Goal: Task Accomplishment & Management: Complete application form

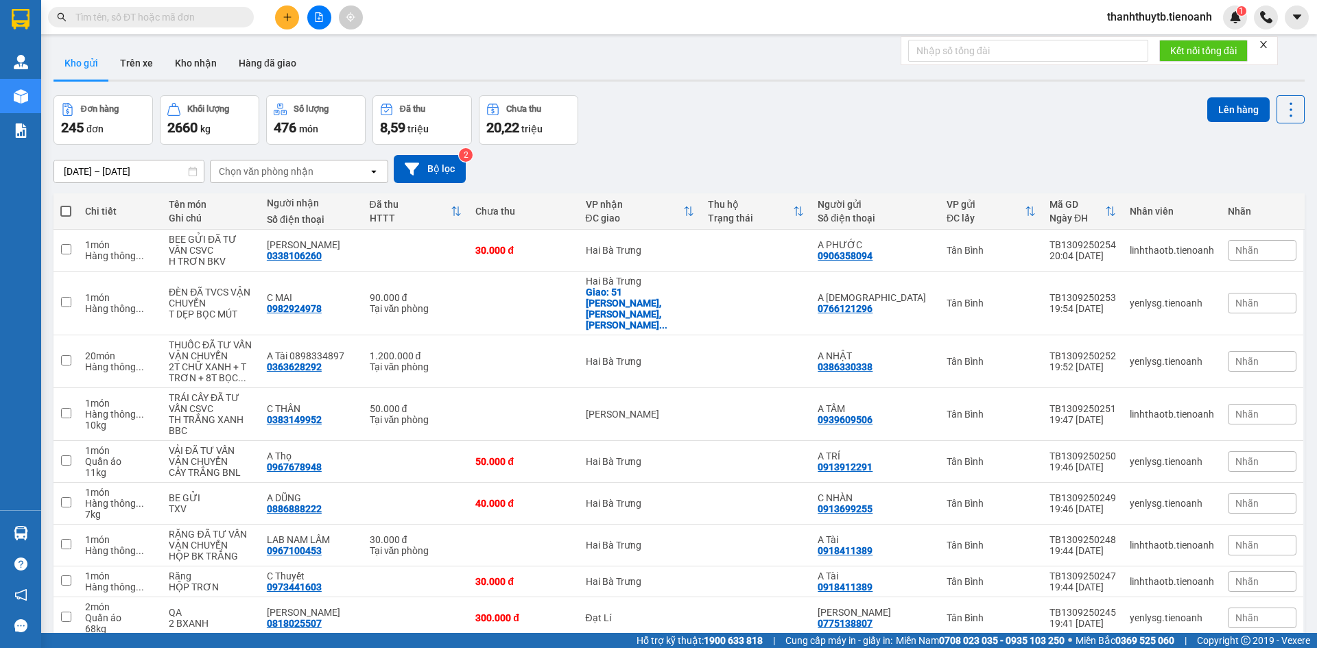
click at [211, 23] on input "text" at bounding box center [156, 17] width 162 height 15
paste input "0909577350"
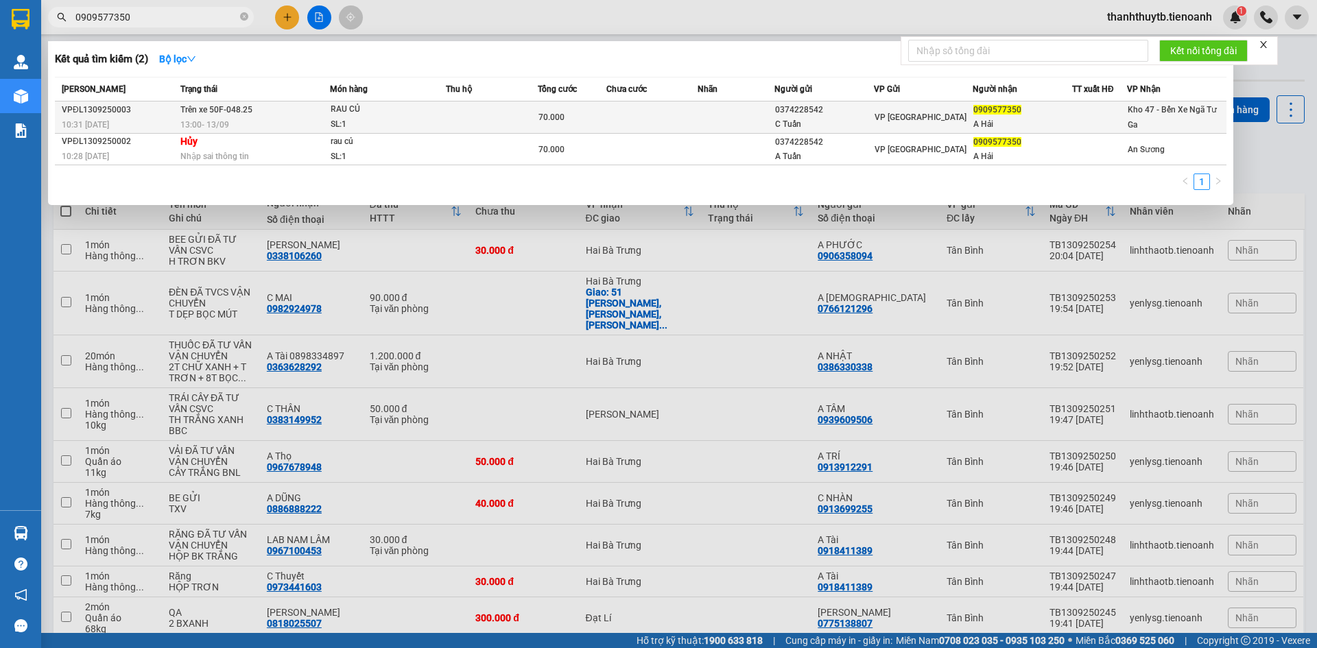
type input "0909577350"
click at [368, 114] on div "RAU CỦ" at bounding box center [382, 109] width 103 height 15
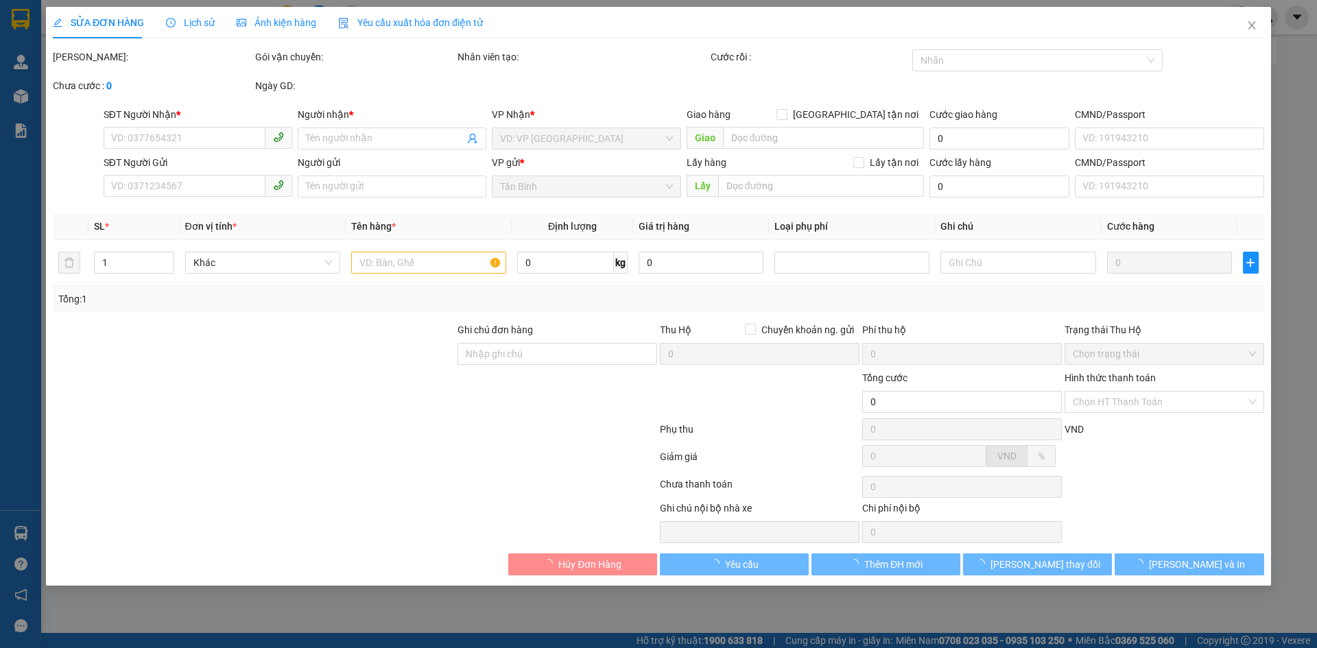
type input "0909577350"
type input "A Hải"
type input "0374228542"
type input "C Tuấn"
type input "70.000"
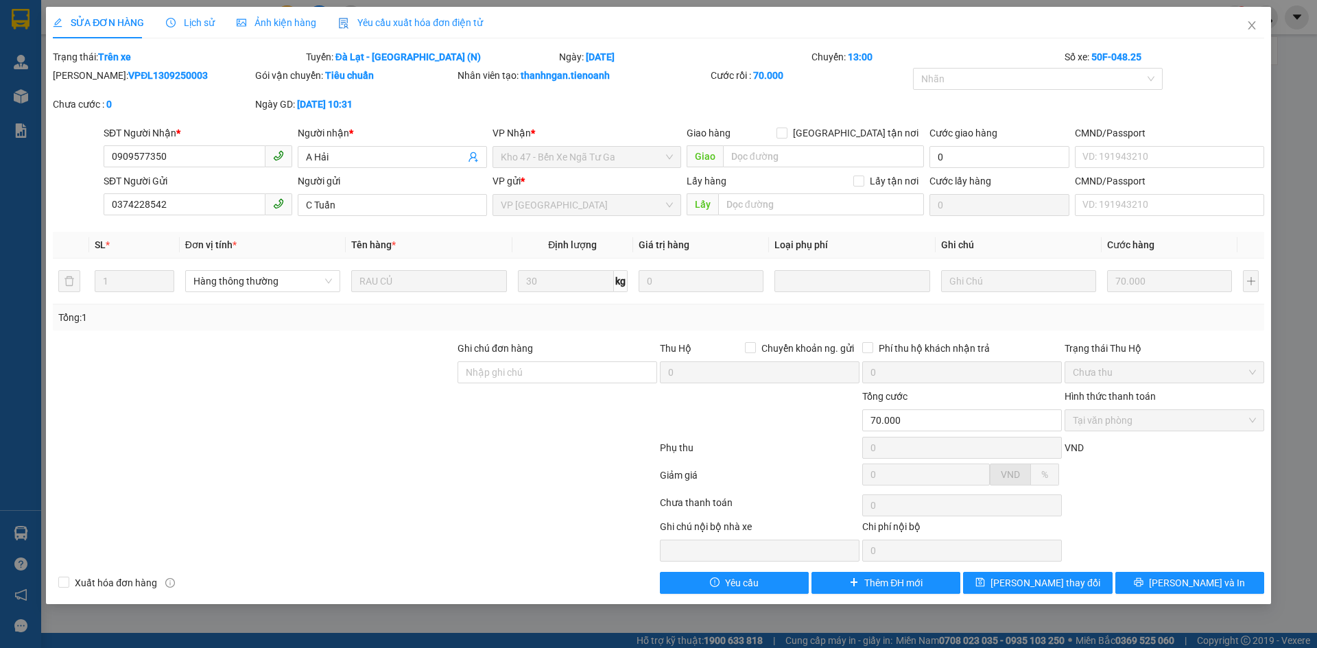
click at [190, 25] on span "Lịch sử" at bounding box center [190, 22] width 49 height 11
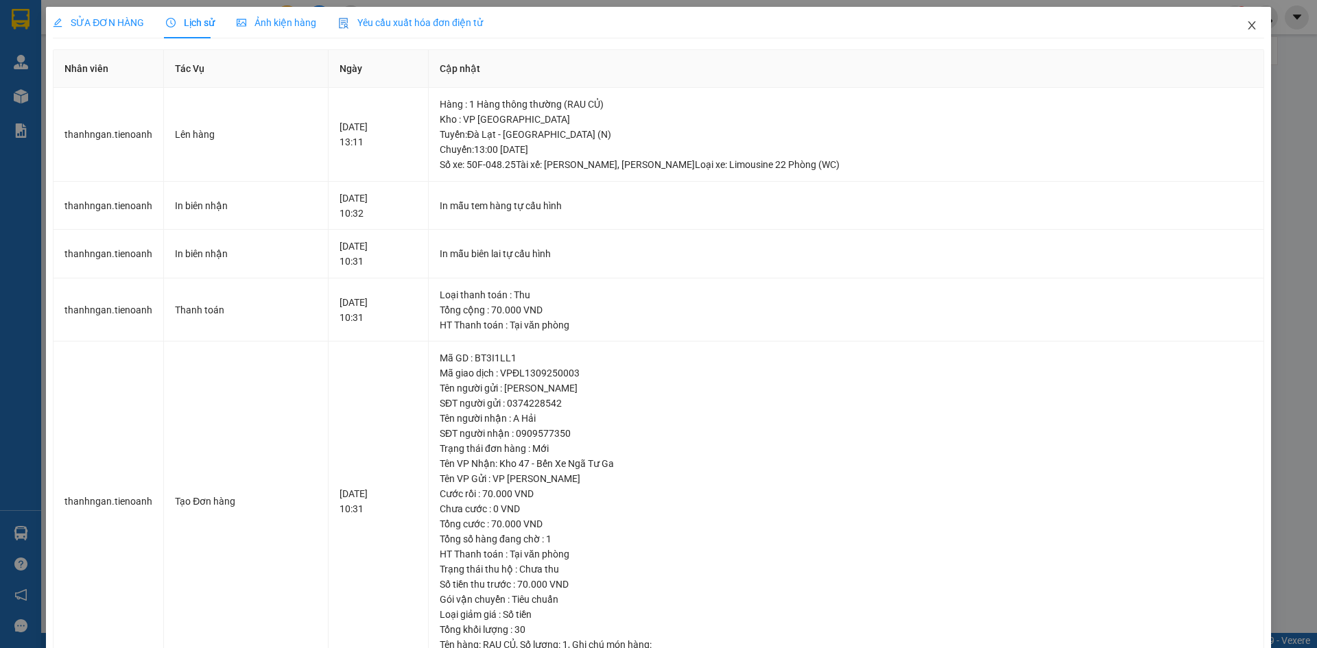
click at [1247, 25] on icon "close" at bounding box center [1252, 25] width 11 height 11
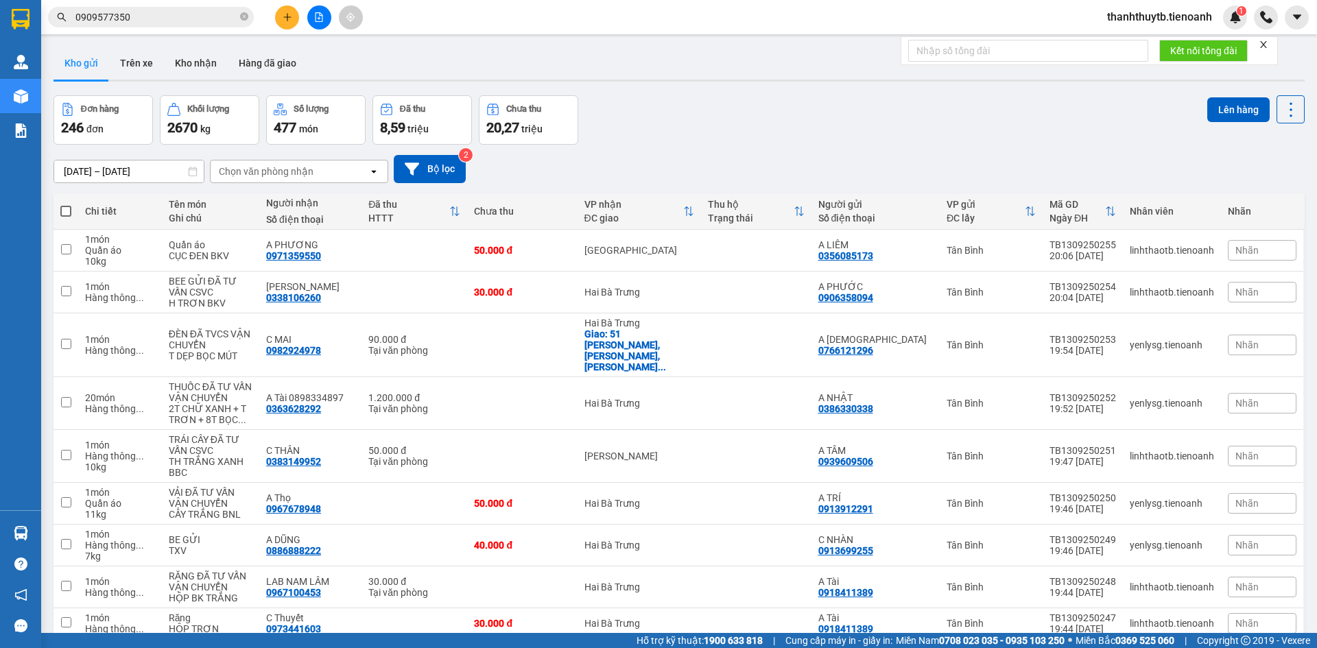
click at [205, 19] on input "0909577350" at bounding box center [156, 17] width 162 height 15
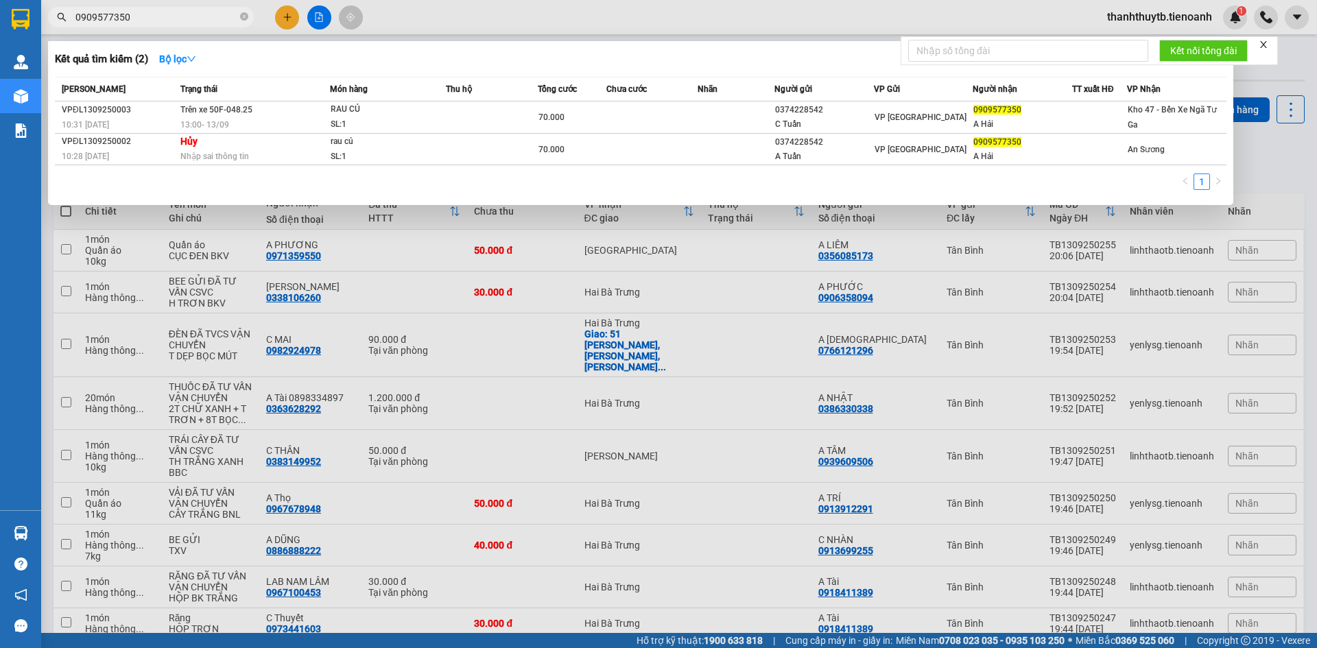
click at [404, 20] on div at bounding box center [658, 324] width 1317 height 648
